Goal: Information Seeking & Learning: Learn about a topic

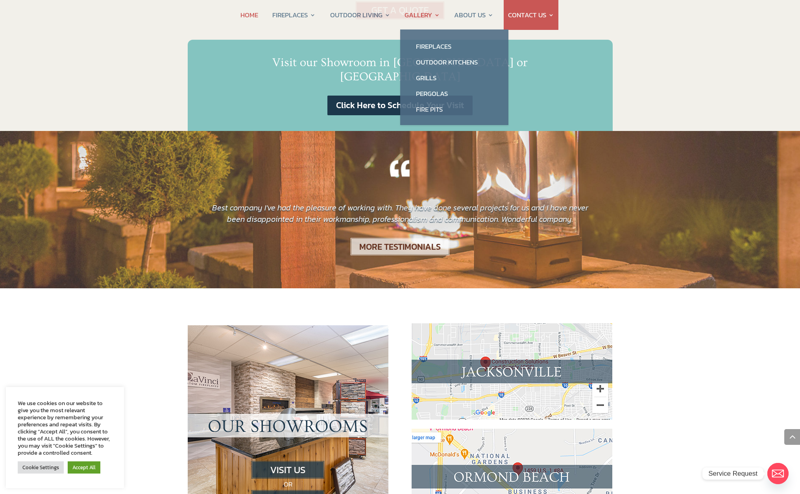
scroll to position [508, 0]
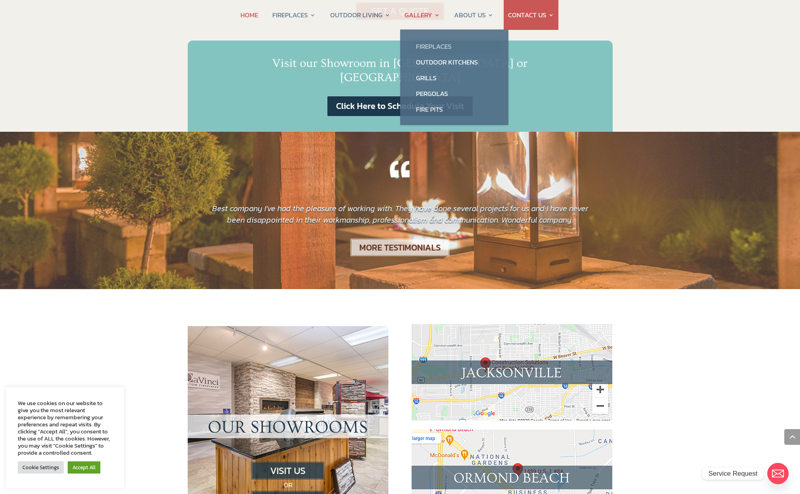
click at [428, 45] on link "Fireplaces" at bounding box center [454, 47] width 92 height 16
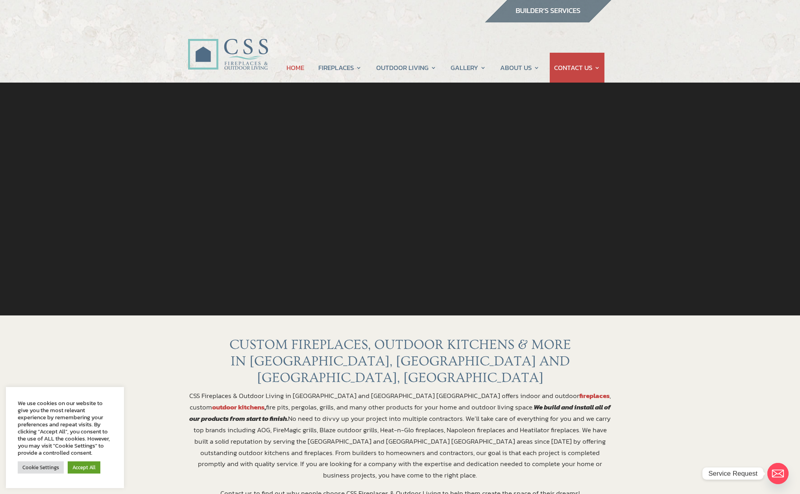
scroll to position [0, 0]
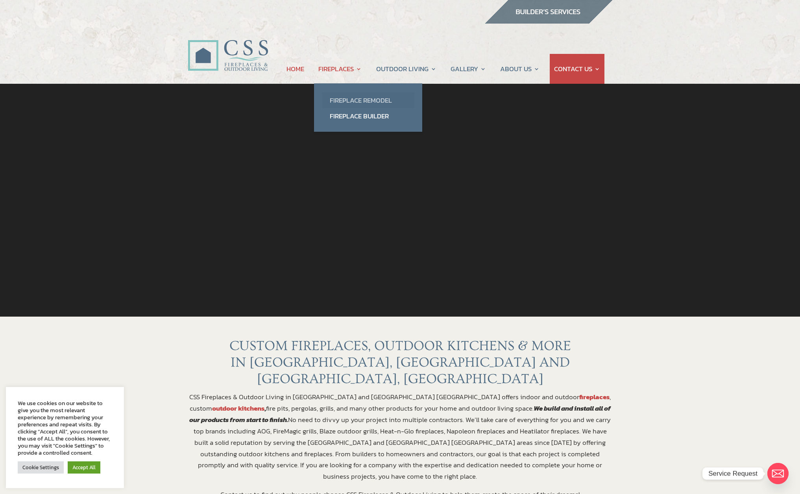
click at [346, 100] on link "Fireplace Remodel" at bounding box center [368, 100] width 92 height 16
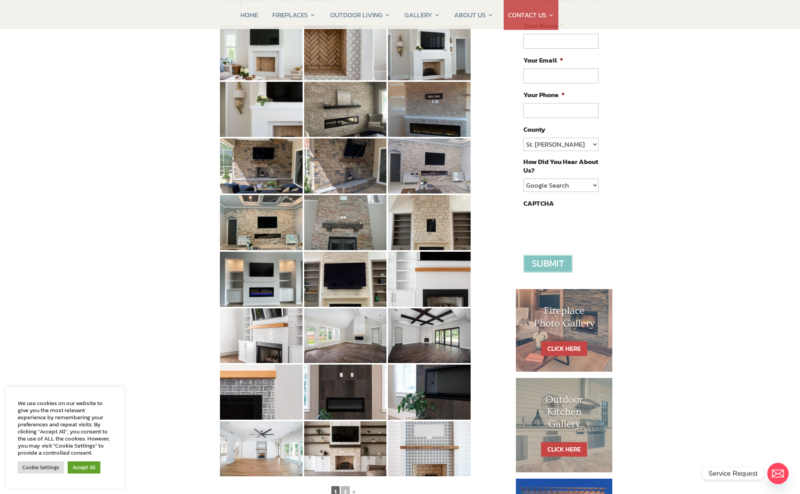
scroll to position [128, 0]
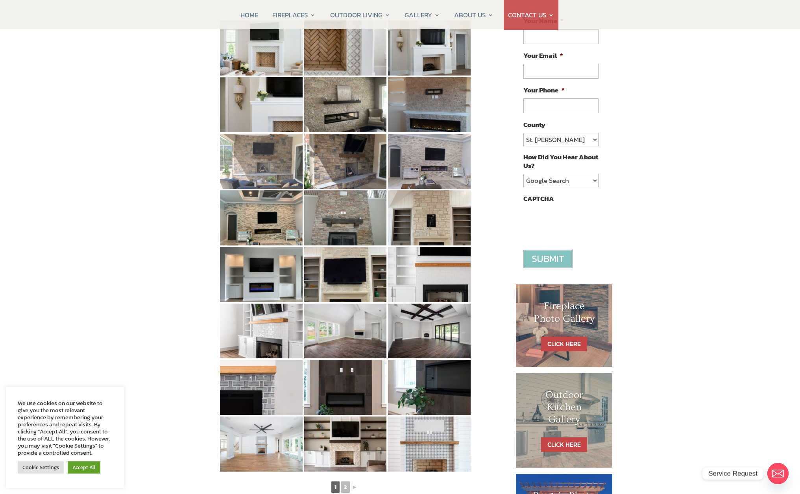
click at [265, 171] on img at bounding box center [261, 161] width 83 height 55
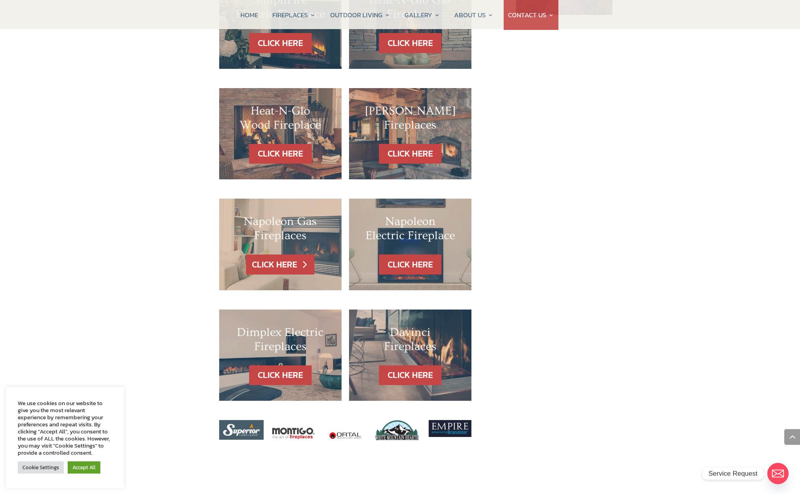
scroll to position [668, 0]
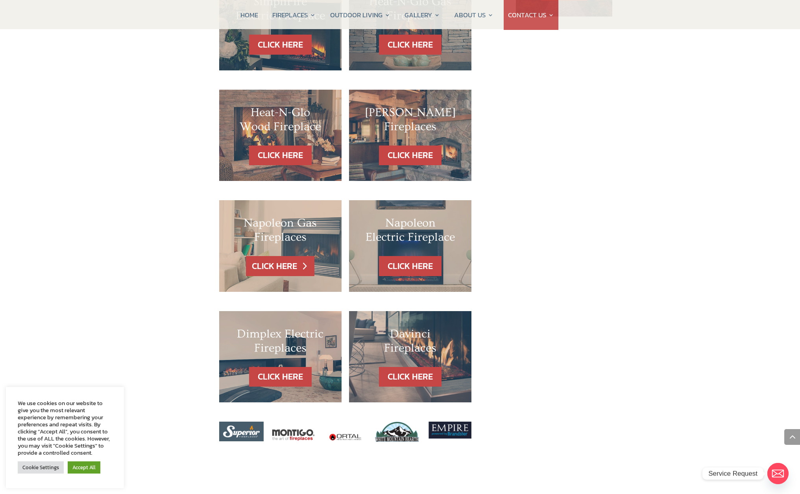
click at [291, 256] on link "CLICK HERE" at bounding box center [280, 266] width 68 height 20
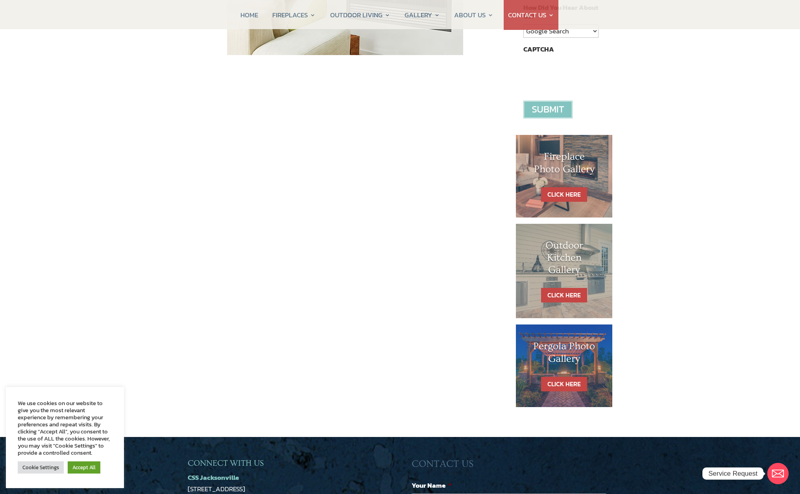
scroll to position [279, 0]
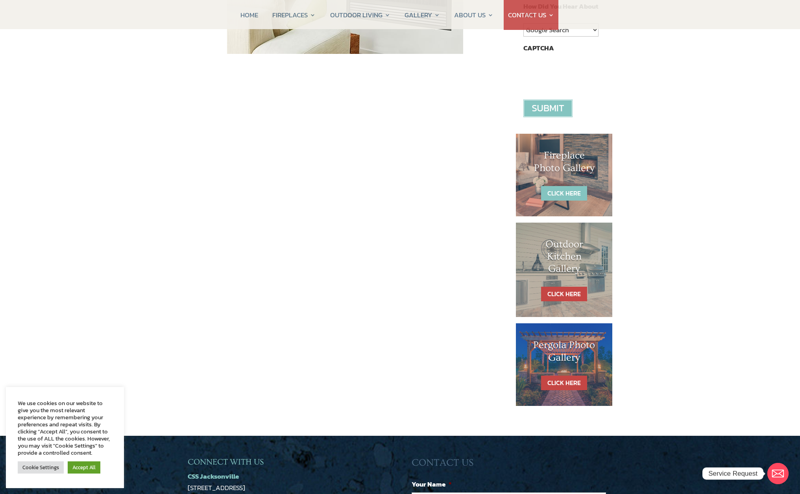
click at [574, 190] on link "CLICK HERE" at bounding box center [564, 193] width 46 height 15
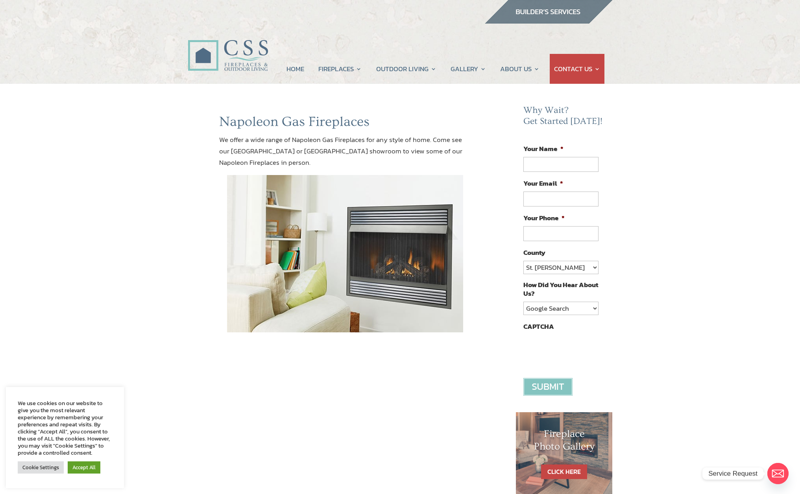
scroll to position [0, 0]
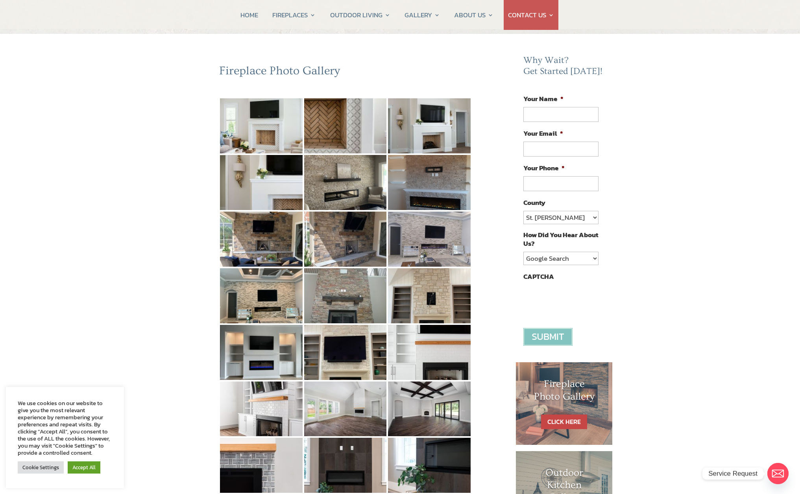
scroll to position [43, 0]
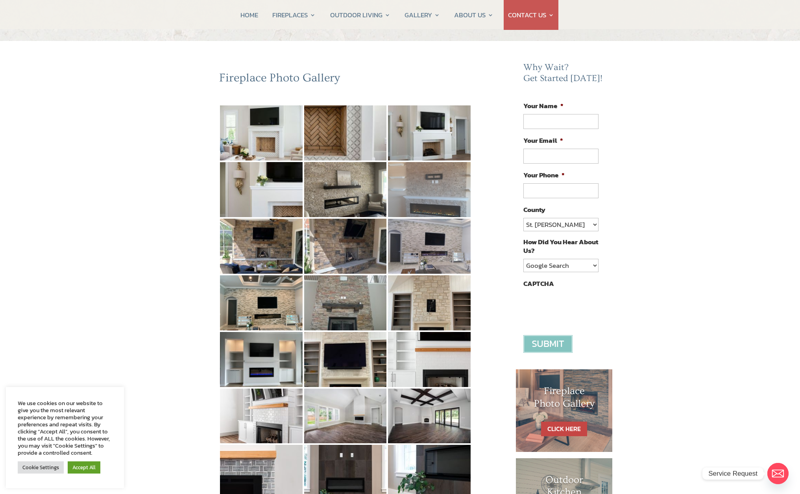
click at [443, 209] on img at bounding box center [429, 189] width 83 height 55
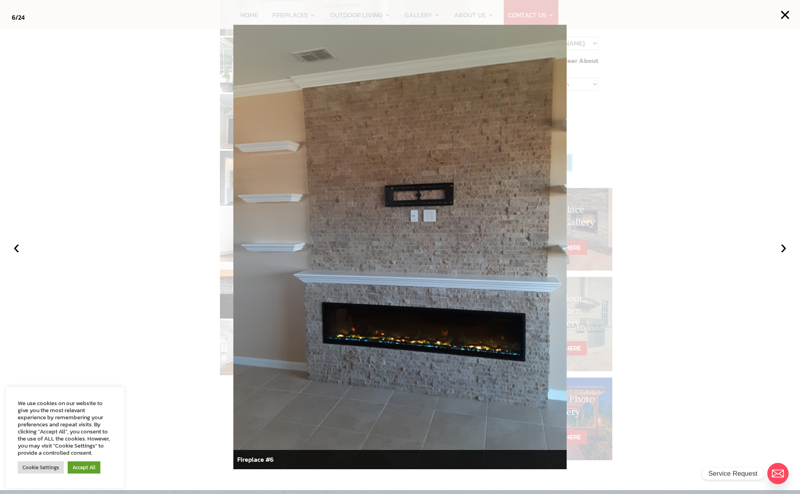
scroll to position [225, 0]
click at [159, 96] on div at bounding box center [400, 247] width 800 height 494
